Goal: Transaction & Acquisition: Purchase product/service

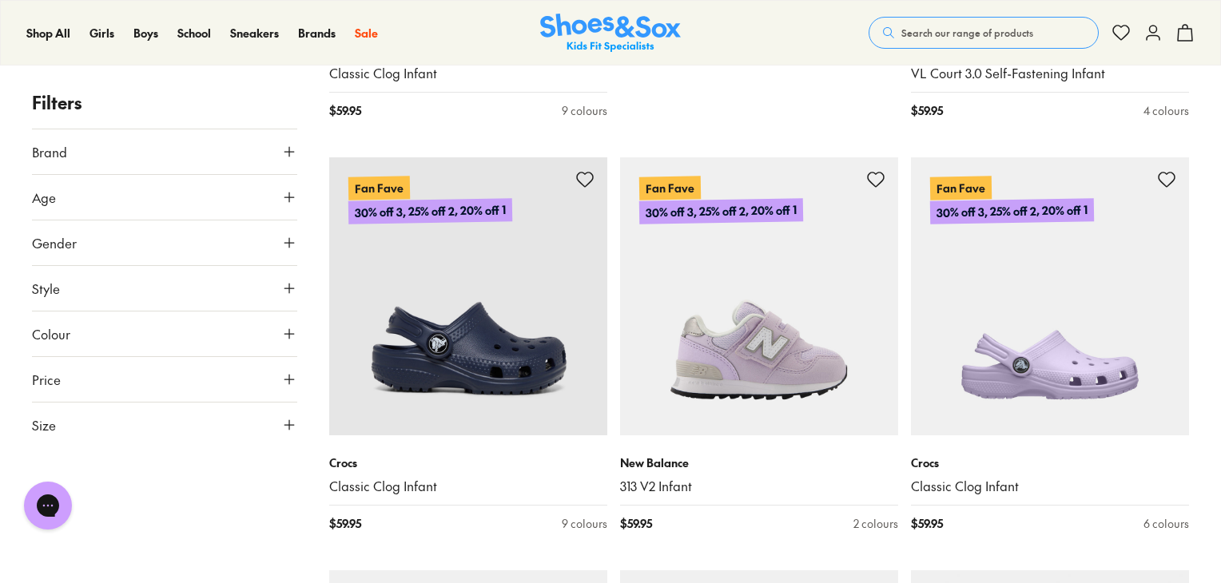
scroll to position [1093, 0]
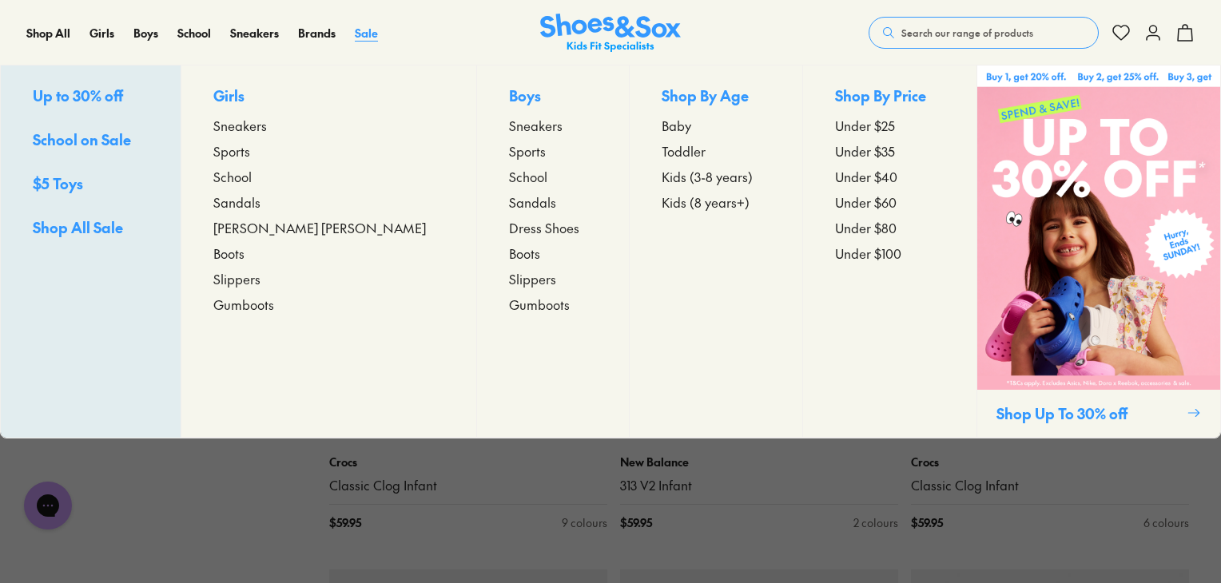
click at [368, 38] on span "Sale" at bounding box center [366, 33] width 23 height 16
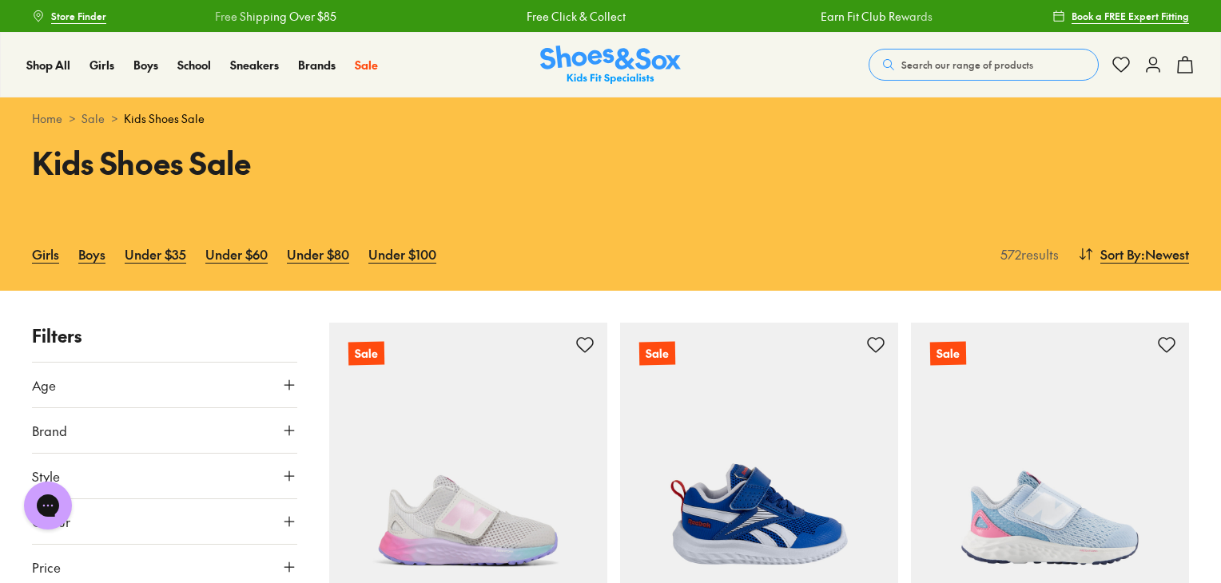
click at [77, 266] on div "Girls Boys Under $35 Under $60 Under $80 Under $100" at bounding box center [513, 253] width 962 height 35
click at [89, 253] on link "Boys" at bounding box center [91, 253] width 27 height 35
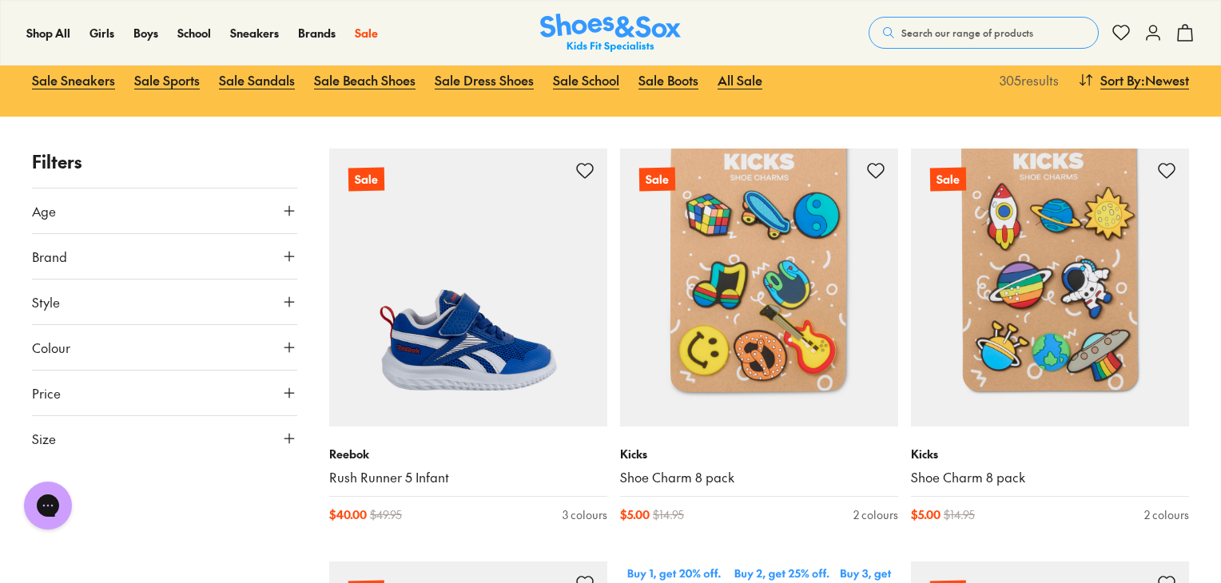
click at [293, 432] on icon at bounding box center [289, 439] width 16 height 16
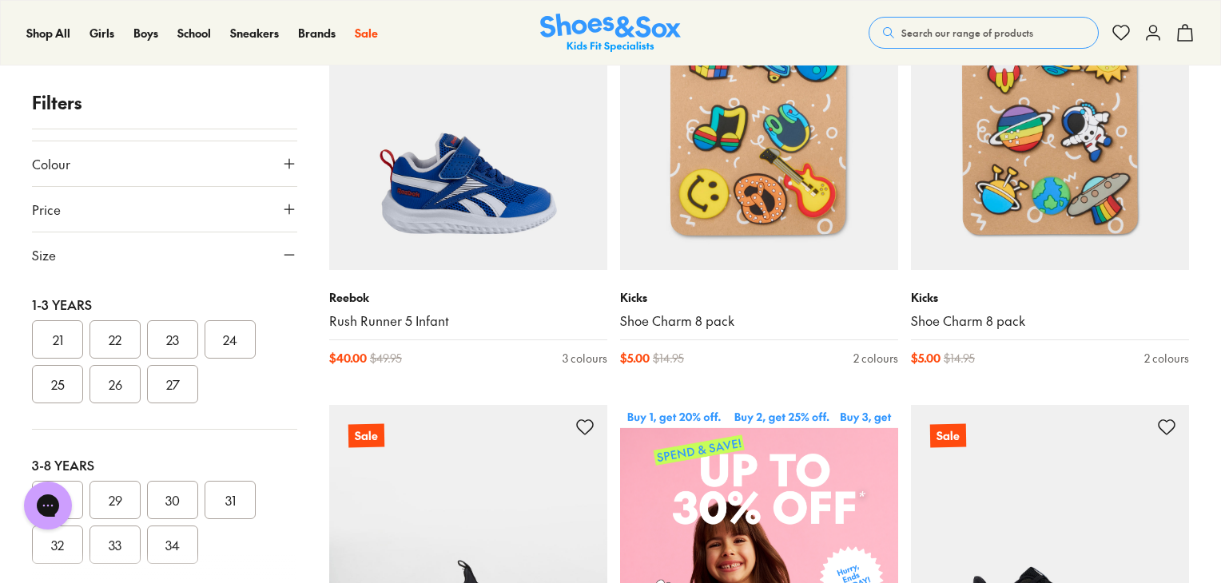
scroll to position [162, 0]
click at [182, 391] on button "27" at bounding box center [172, 388] width 51 height 38
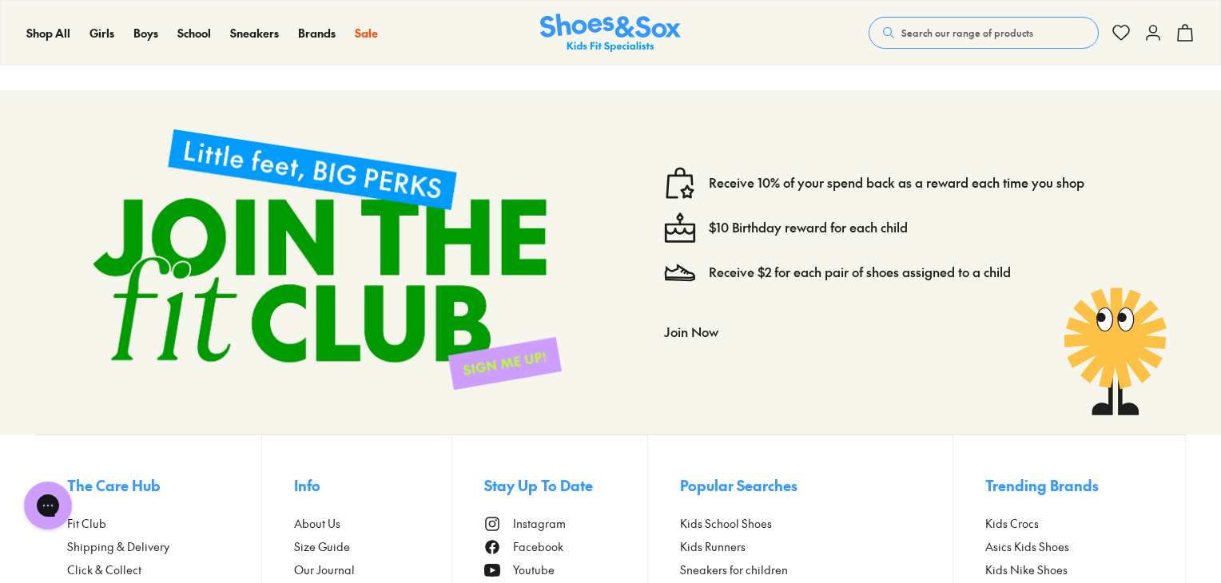
scroll to position [4109, 0]
